Goal: Information Seeking & Learning: Learn about a topic

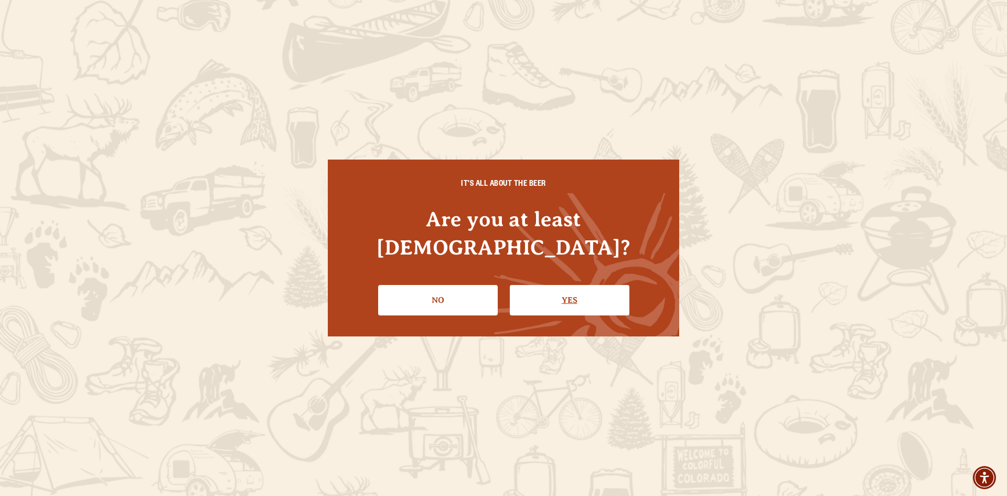
click at [551, 285] on link "Yes" at bounding box center [570, 300] width 120 height 30
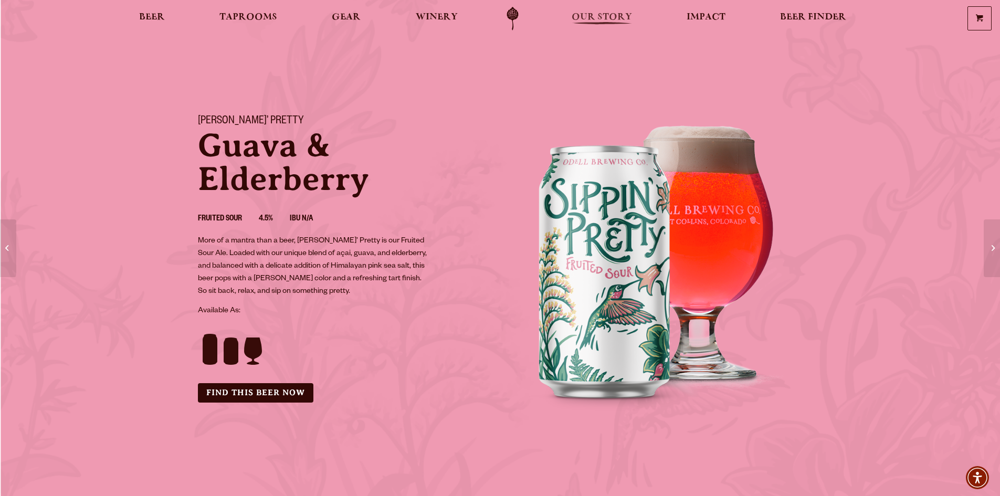
click at [601, 14] on span "Our Story" at bounding box center [601, 17] width 60 height 8
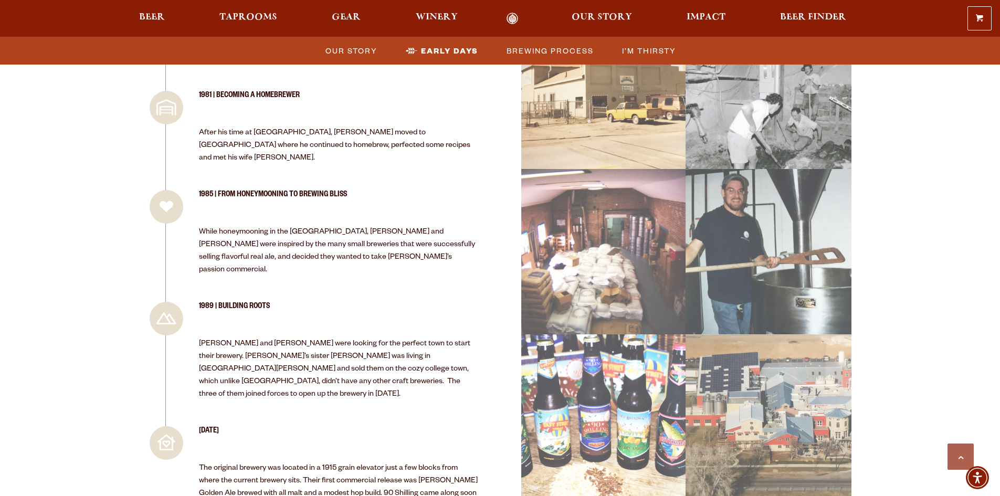
scroll to position [1154, 0]
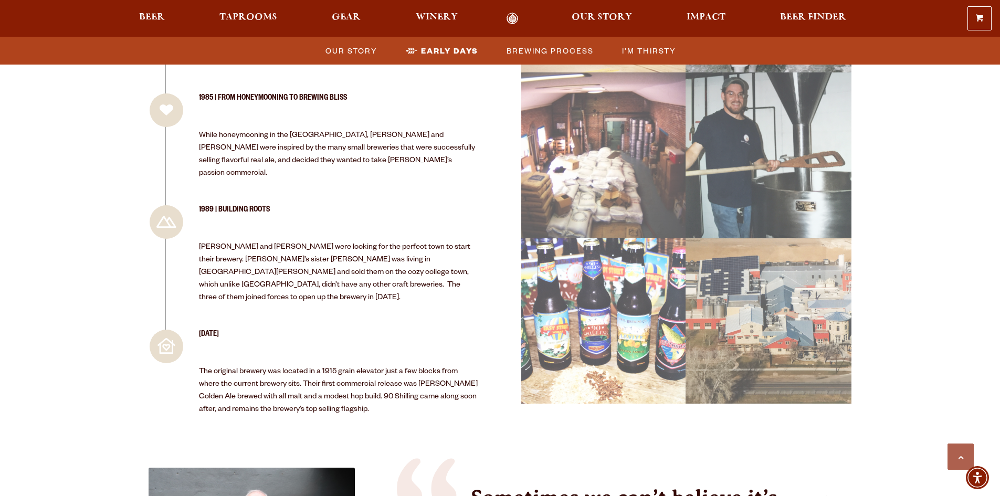
click at [68, 220] on div "BUILT FROM THE GROUND UP Founded in [DATE], [PERSON_NAME] Brewing was started b…" at bounding box center [500, 411] width 1000 height 2393
drag, startPoint x: 191, startPoint y: 201, endPoint x: 284, endPoint y: 211, distance: 93.4
click at [284, 211] on article "1989 | Building Roots [PERSON_NAME] and [PERSON_NAME] were looking for the perf…" at bounding box center [313, 259] width 331 height 109
click at [332, 241] on p "[PERSON_NAME] and [PERSON_NAME] were looking for the perfect town to start thei…" at bounding box center [339, 272] width 280 height 63
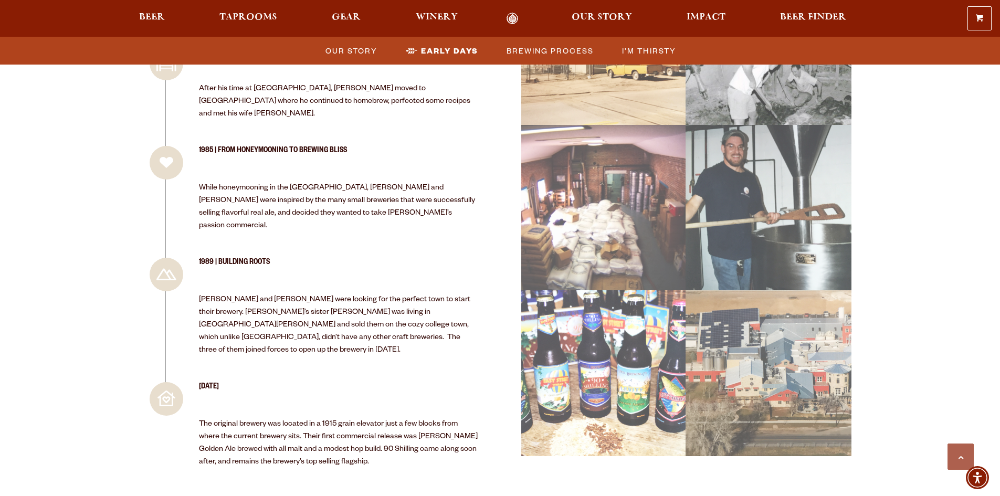
click at [378, 382] on h3 "[DATE]" at bounding box center [339, 391] width 280 height 19
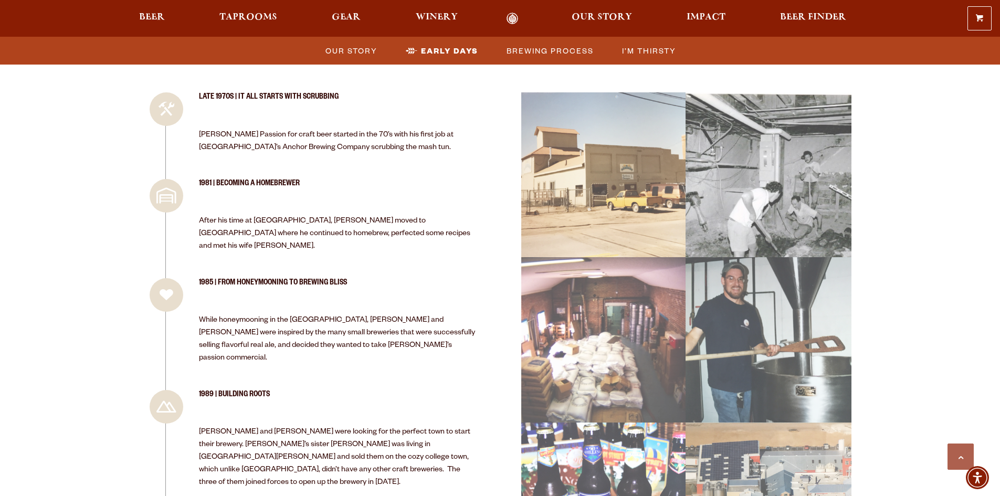
scroll to position [1049, 0]
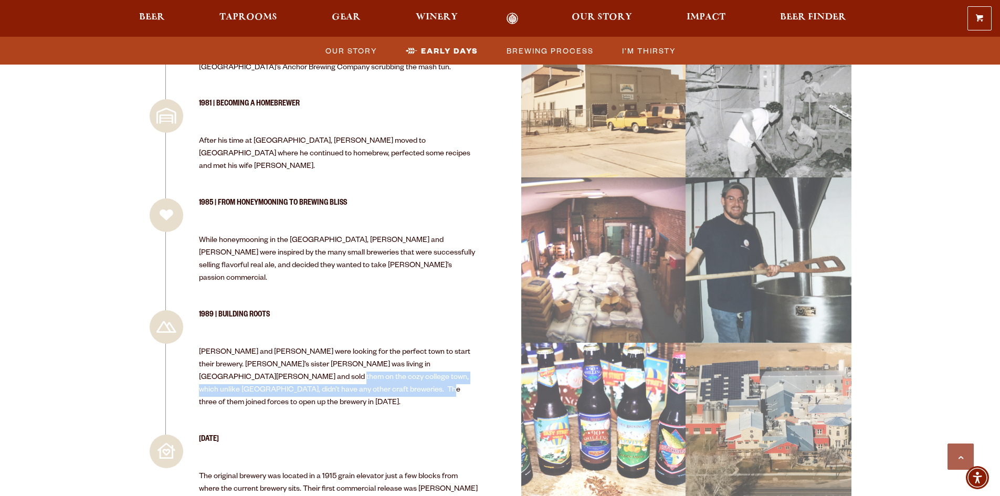
drag, startPoint x: 384, startPoint y: 324, endPoint x: 240, endPoint y: 315, distance: 143.6
click at [240, 346] on p "[PERSON_NAME] and [PERSON_NAME] were looking for the perfect town to start thei…" at bounding box center [339, 377] width 280 height 63
click at [371, 346] on p "[PERSON_NAME] and [PERSON_NAME] were looking for the perfect town to start thei…" at bounding box center [339, 377] width 280 height 63
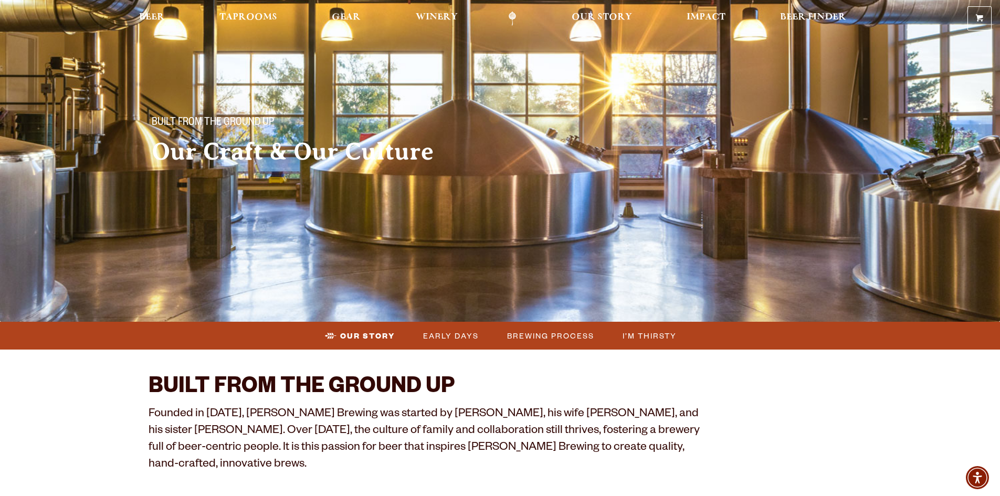
scroll to position [0, 0]
